Goal: Task Accomplishment & Management: Manage account settings

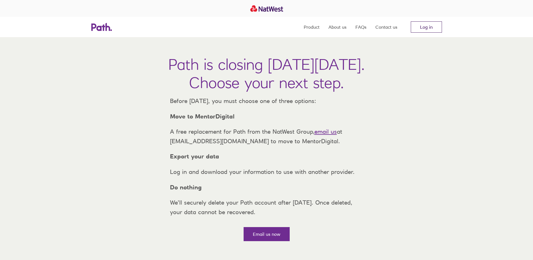
click at [426, 27] on link "Log in" at bounding box center [426, 26] width 31 height 11
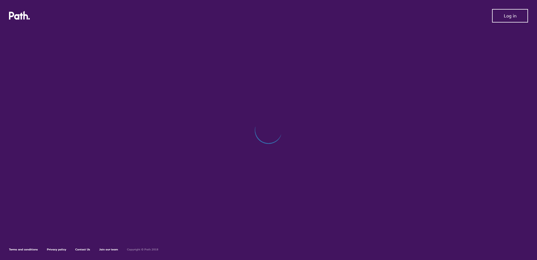
click at [513, 15] on span "Log in" at bounding box center [510, 15] width 13 height 5
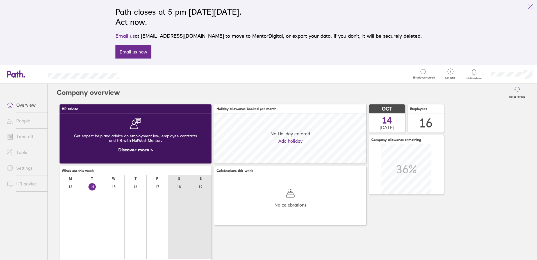
scroll to position [50, 152]
click at [308, 88] on div "Reset layout" at bounding box center [324, 92] width 408 height 18
click at [474, 72] on icon at bounding box center [474, 72] width 7 height 7
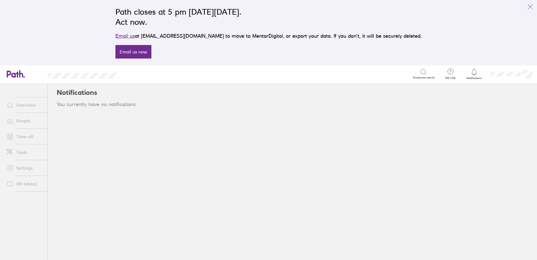
drag, startPoint x: 170, startPoint y: 72, endPoint x: 173, endPoint y: 72, distance: 3.4
click at [172, 72] on div "Search" at bounding box center [272, 73] width 283 height 9
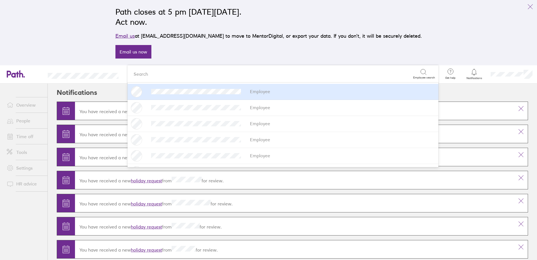
click at [311, 38] on p "Email us at [EMAIL_ADDRESS][DOMAIN_NAME] to move to MentorDigital, or export yo…" at bounding box center [268, 36] width 307 height 8
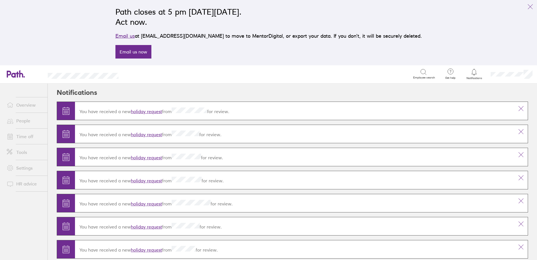
click at [149, 112] on link "holiday request" at bounding box center [146, 111] width 31 height 6
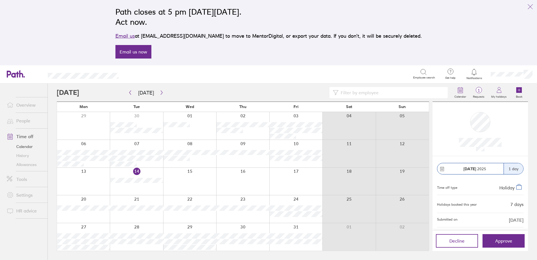
click at [504, 238] on span "Approve" at bounding box center [503, 240] width 17 height 5
